Goal: Find contact information: Find contact information

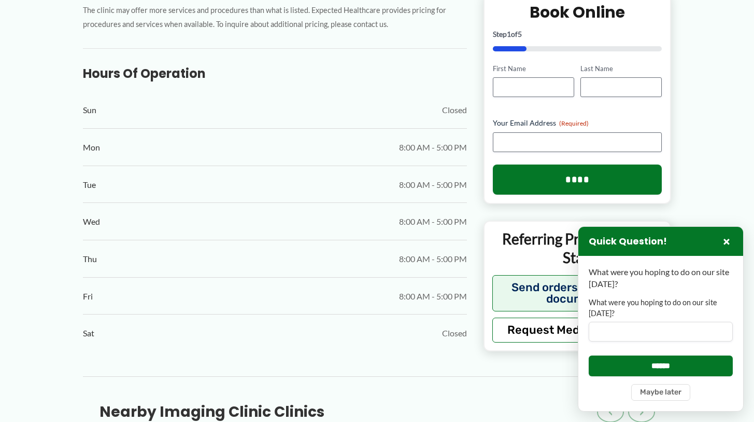
scroll to position [536, 0]
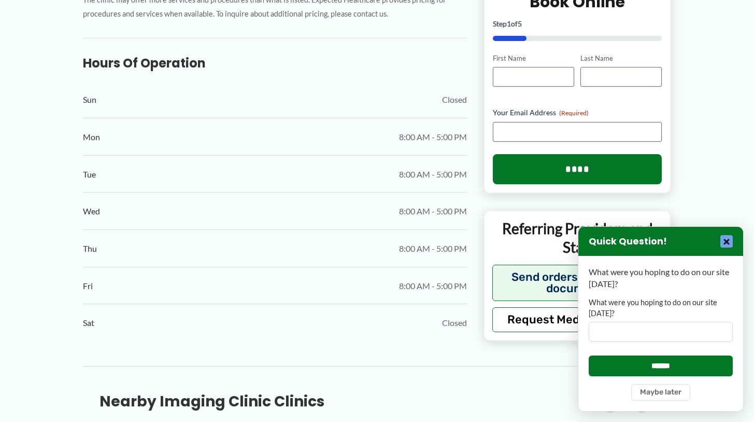
click at [728, 241] on button "×" at bounding box center [727, 241] width 12 height 12
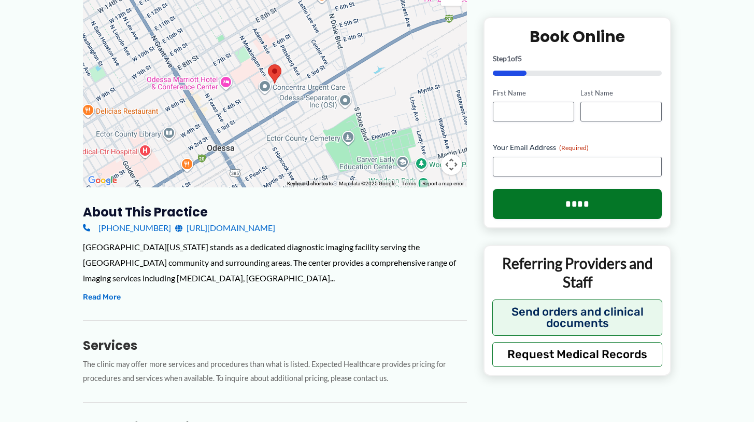
scroll to position [164, 0]
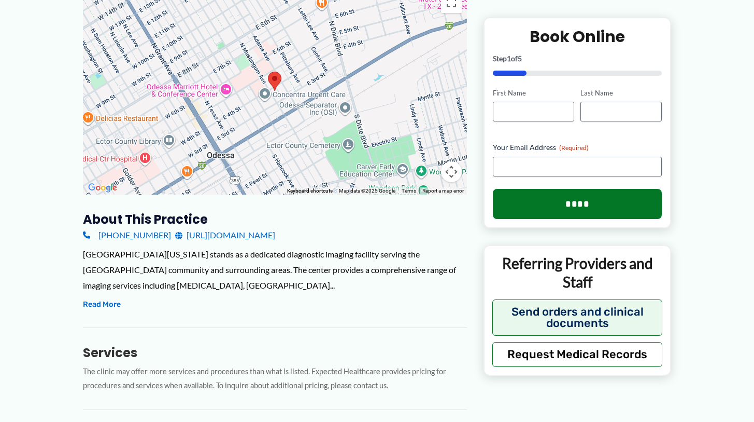
click at [275, 236] on link "[URL][DOMAIN_NAME]" at bounding box center [225, 235] width 100 height 16
